Goal: Task Accomplishment & Management: Manage account settings

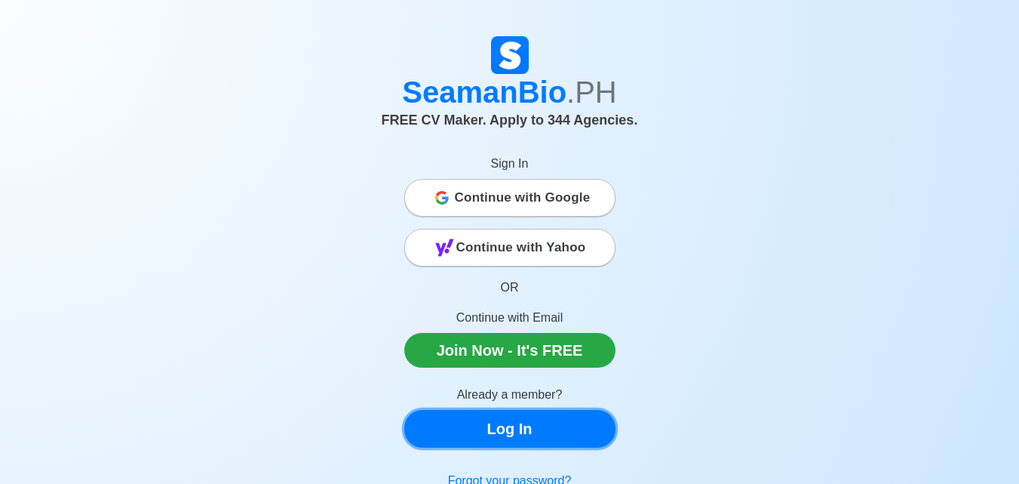
click at [493, 427] on link "Log In" at bounding box center [509, 429] width 211 height 38
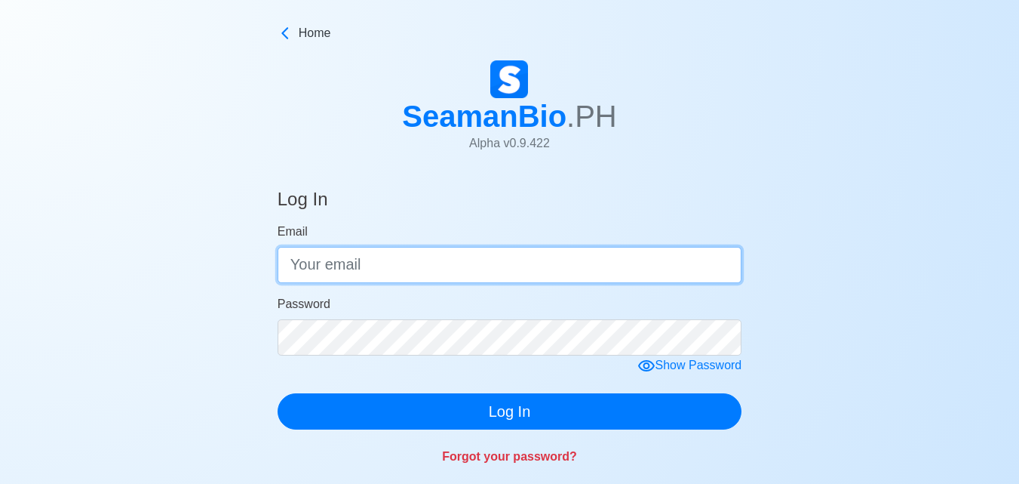
click at [386, 257] on input "Email" at bounding box center [510, 265] width 465 height 36
type input "[EMAIL_ADDRESS][DOMAIN_NAME]"
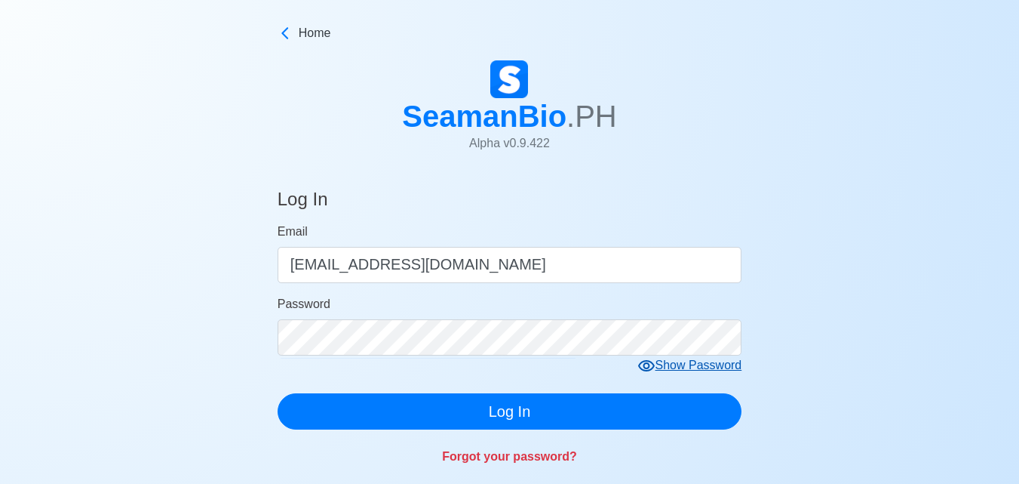
click at [674, 367] on form "Email [EMAIL_ADDRESS][DOMAIN_NAME] Password Show Password Log In" at bounding box center [510, 326] width 465 height 207
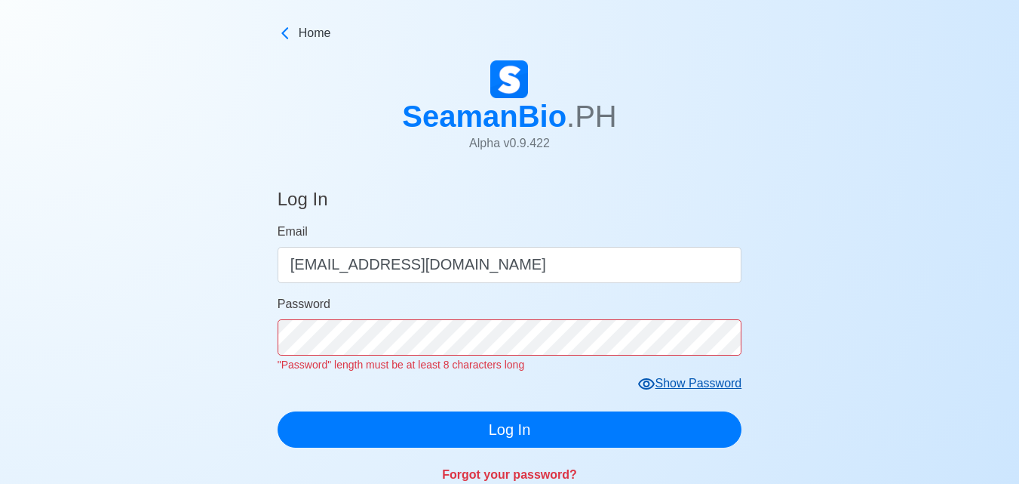
click at [660, 382] on div "Show Password" at bounding box center [690, 383] width 105 height 19
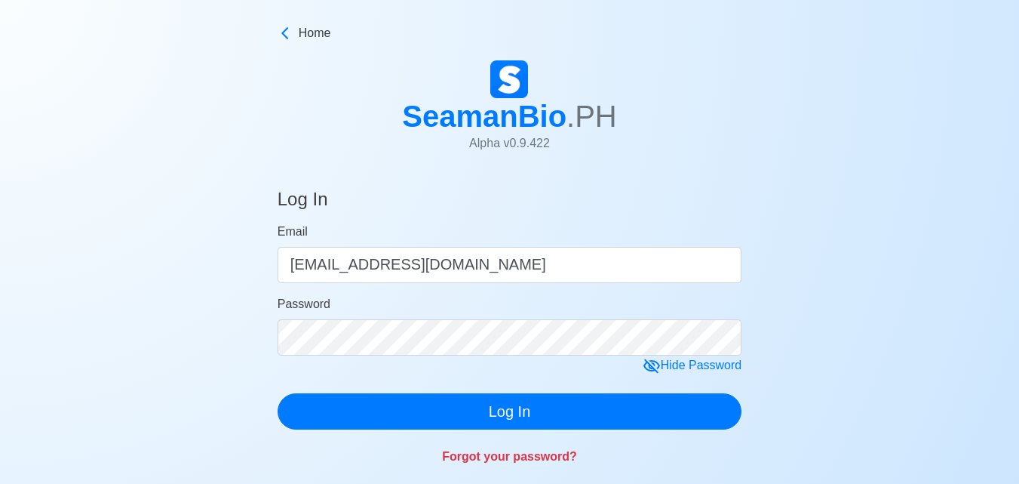
click at [433, 452] on div "Forgot your password?" at bounding box center [510, 447] width 465 height 36
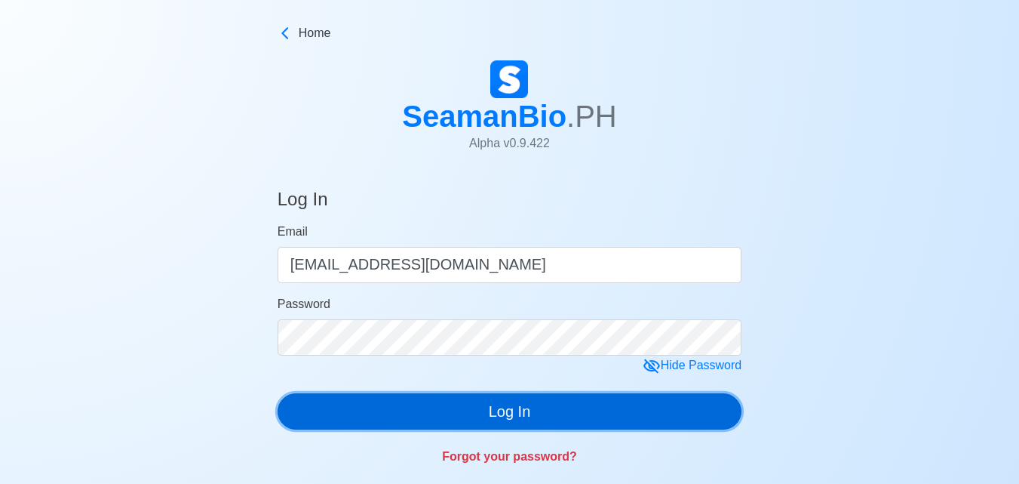
click at [444, 421] on button "Log In" at bounding box center [510, 411] width 465 height 36
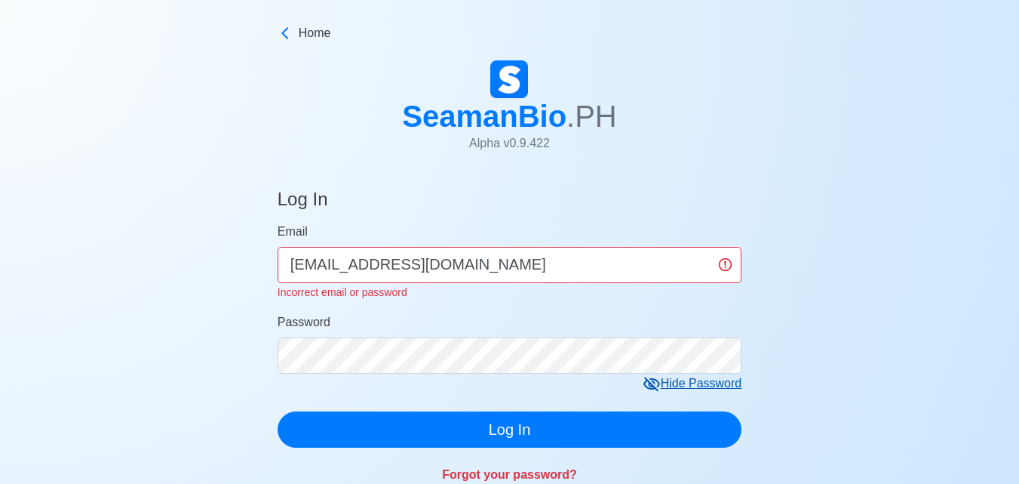
click at [647, 379] on icon at bounding box center [652, 384] width 18 height 18
drag, startPoint x: 493, startPoint y: 262, endPoint x: 265, endPoint y: 255, distance: 228.7
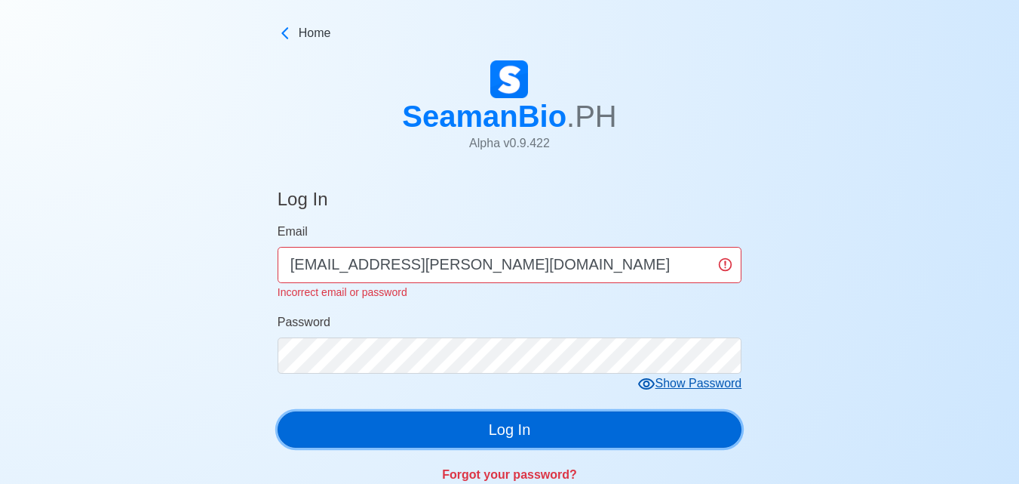
click at [478, 423] on button "Log In" at bounding box center [510, 429] width 465 height 36
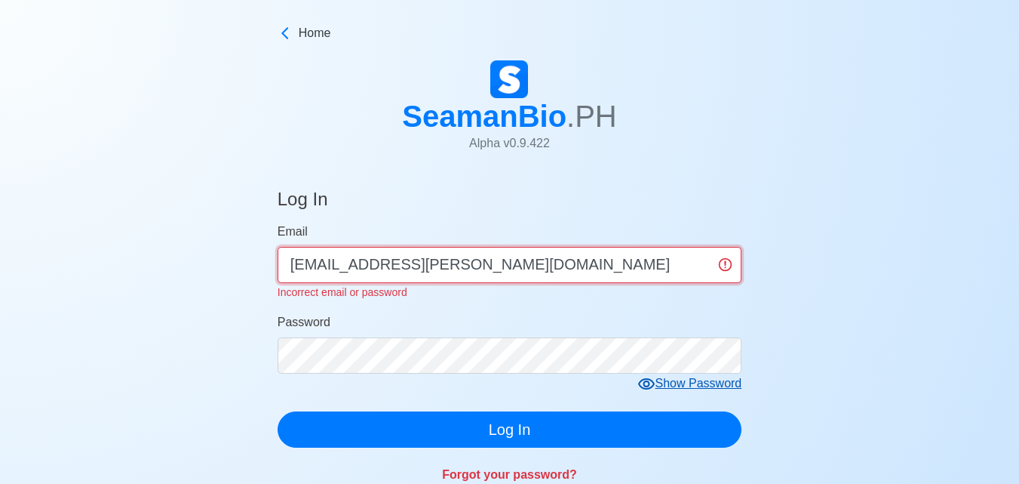
click at [530, 278] on input "[EMAIL_ADDRESS][PERSON_NAME][DOMAIN_NAME]" at bounding box center [510, 265] width 465 height 36
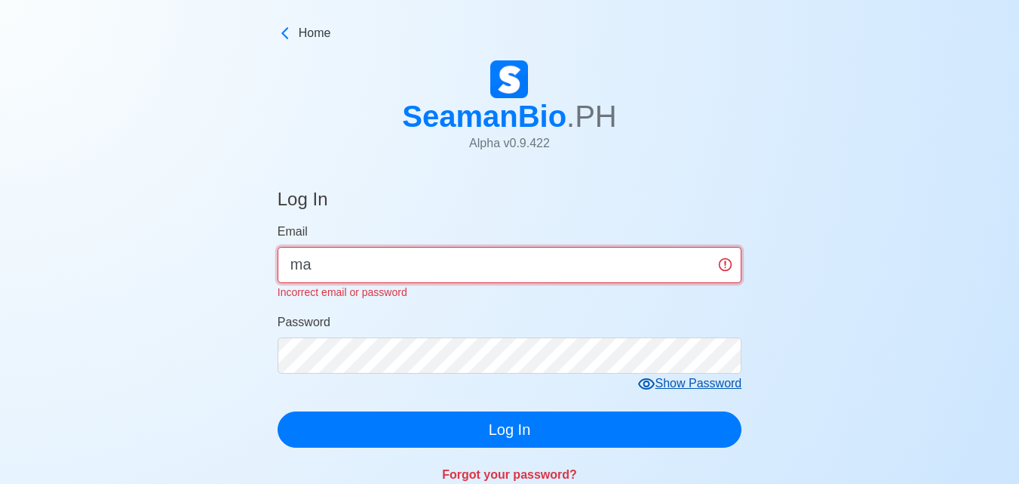
type input "m"
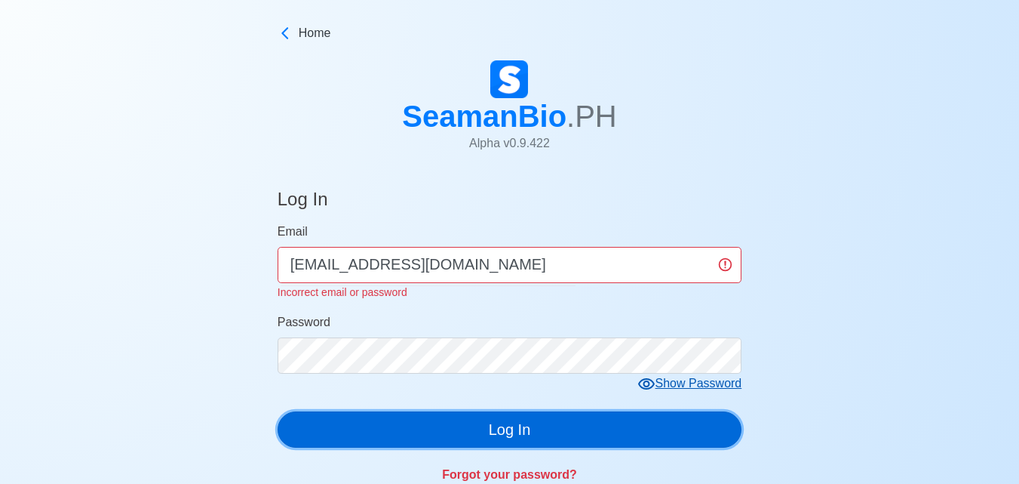
click at [515, 441] on div "Log In Email [EMAIL_ADDRESS][DOMAIN_NAME] Incorrect email or password Password …" at bounding box center [510, 333] width 465 height 325
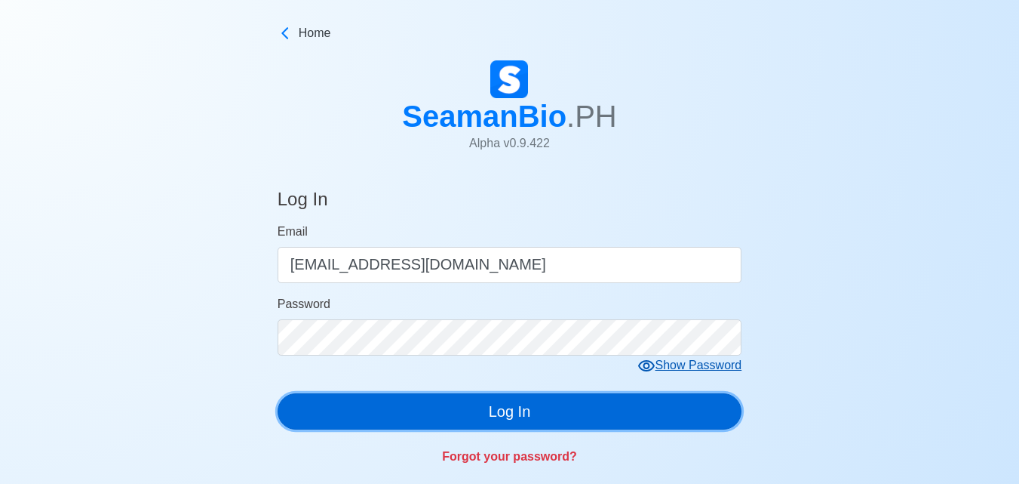
click at [497, 424] on button "Log In" at bounding box center [510, 411] width 465 height 36
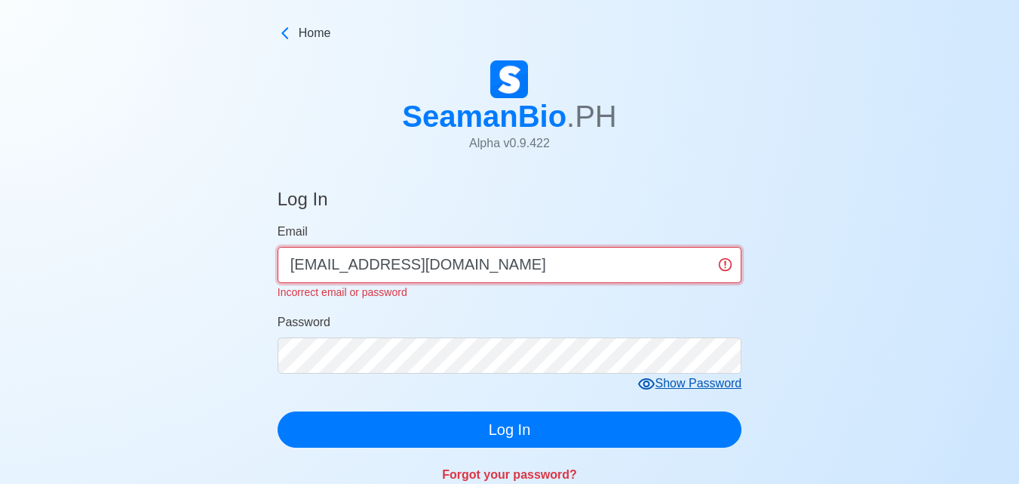
click at [488, 271] on input "[EMAIL_ADDRESS][DOMAIN_NAME]" at bounding box center [510, 265] width 465 height 36
type input "m"
